Goal: Transaction & Acquisition: Purchase product/service

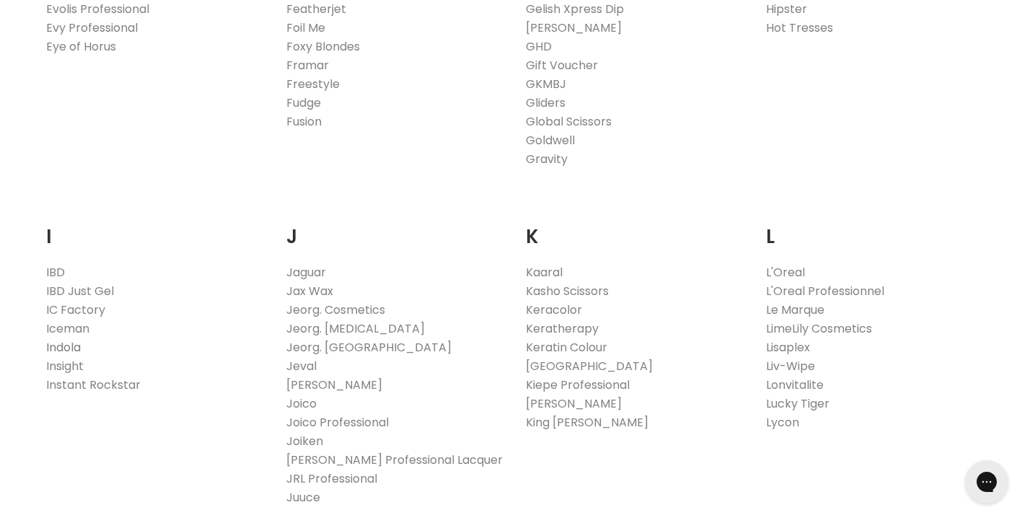
click at [74, 346] on link "Indola" at bounding box center [63, 347] width 35 height 17
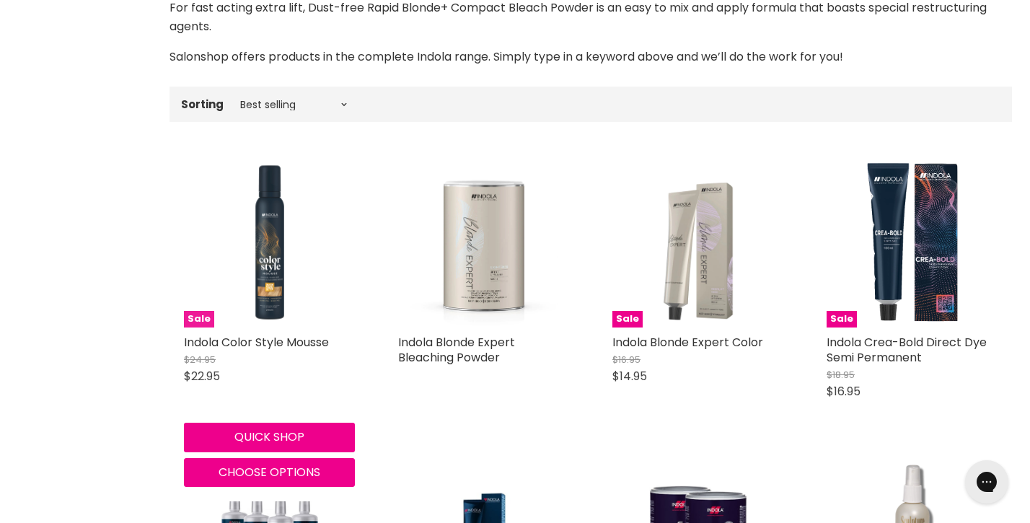
click at [272, 259] on img "Main content" at bounding box center [269, 241] width 171 height 171
